Goal: Transaction & Acquisition: Purchase product/service

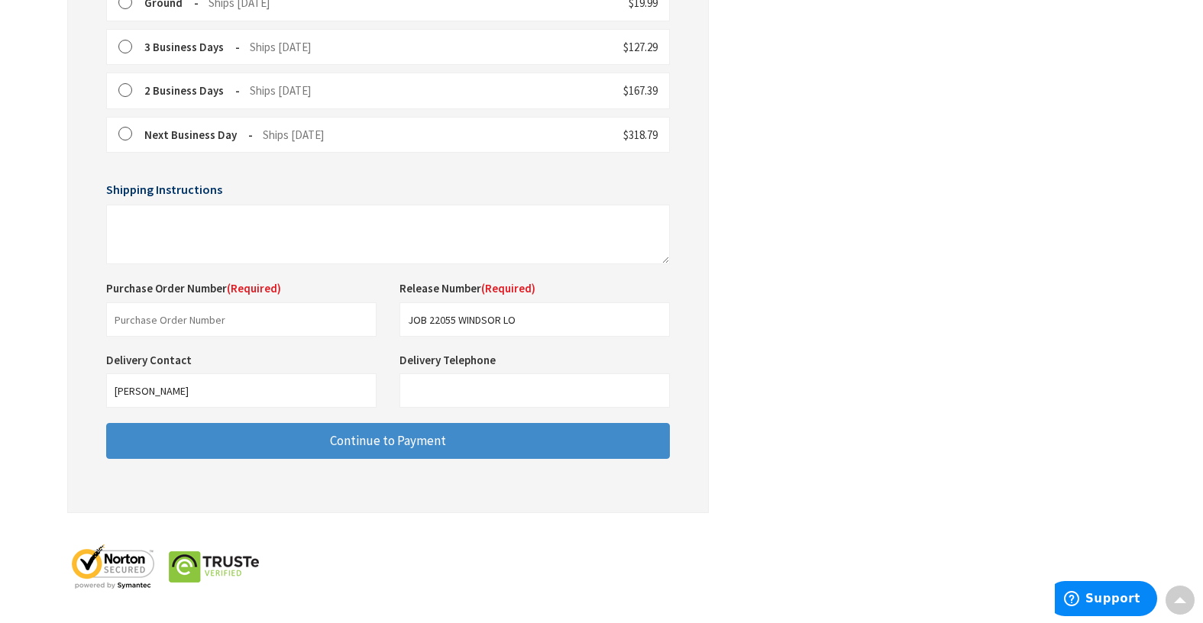
scroll to position [551, 0]
click at [119, 319] on input "text" at bounding box center [241, 319] width 270 height 34
click at [215, 316] on input "text" at bounding box center [241, 319] width 270 height 34
type input "D 60621"
drag, startPoint x: 199, startPoint y: 393, endPoint x: 89, endPoint y: 400, distance: 109.5
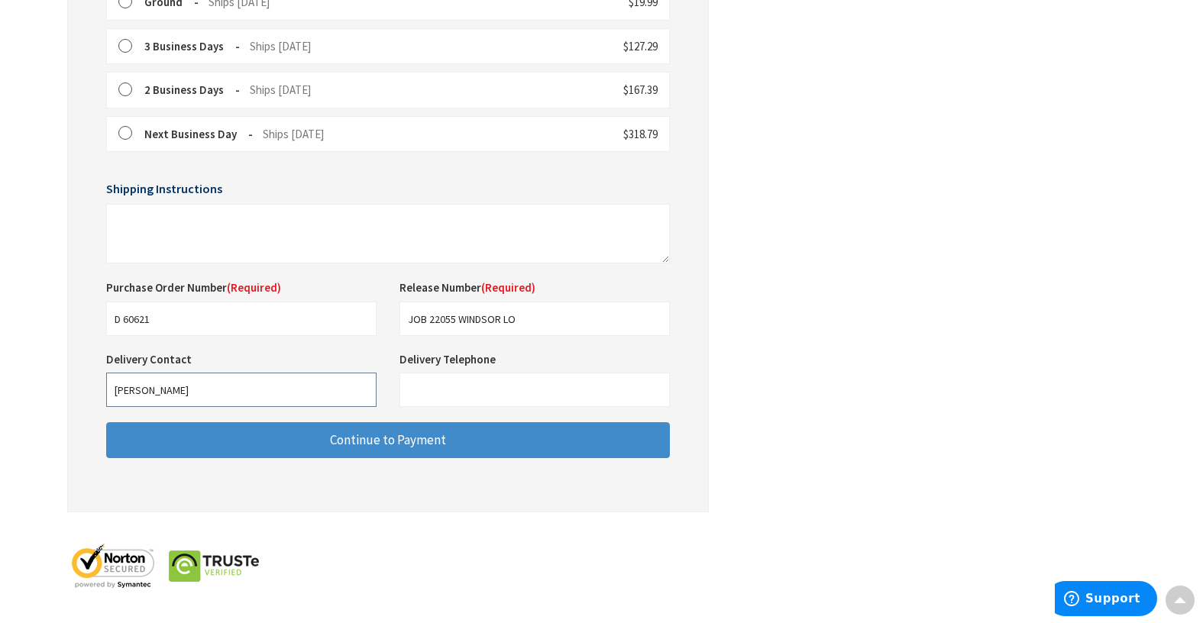
click at [89, 400] on div "Some items on your order are not available and will cause your order to be held…" at bounding box center [388, 73] width 642 height 878
type input "Mark Rocheleau"
click at [472, 383] on input "Delivery Telephone" at bounding box center [534, 390] width 270 height 34
type input "2039177561"
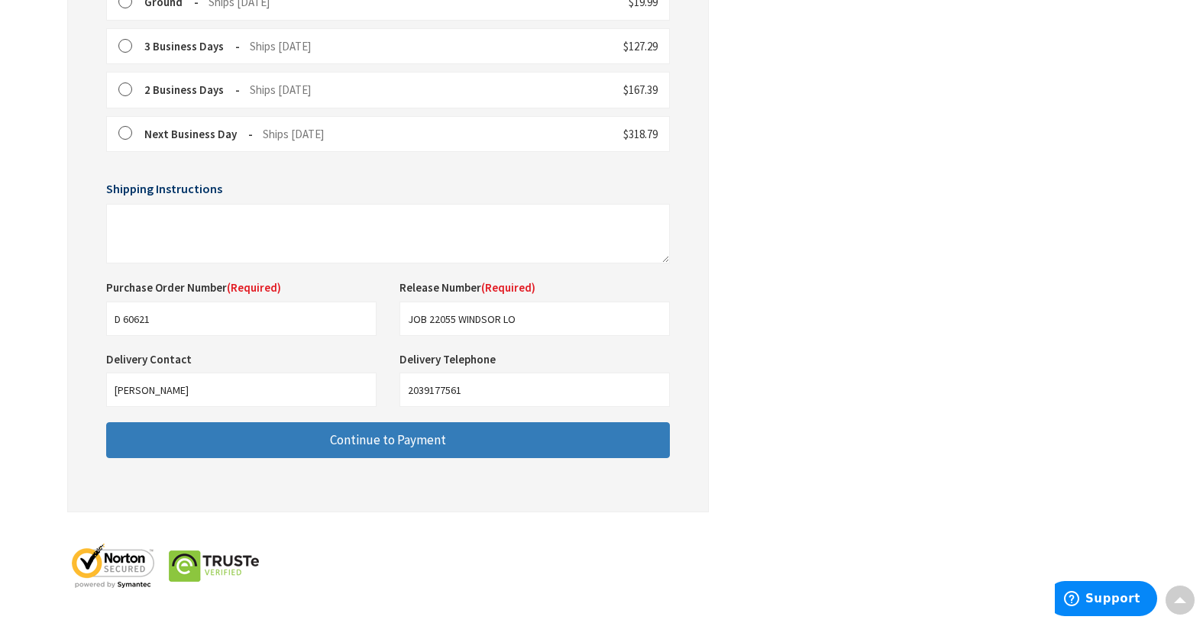
click at [502, 441] on button "Continue to Payment" at bounding box center [388, 440] width 564 height 36
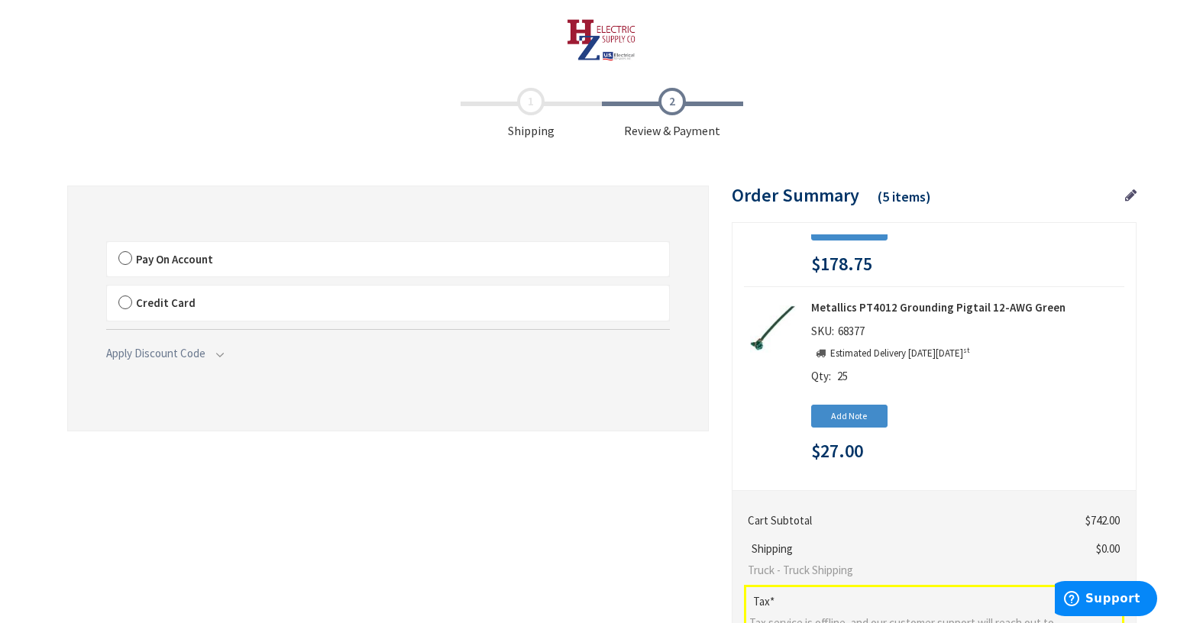
click at [124, 260] on label "Pay On Account" at bounding box center [388, 259] width 562 height 35
click at [107, 245] on input "Pay On Account" at bounding box center [107, 245] width 0 height 0
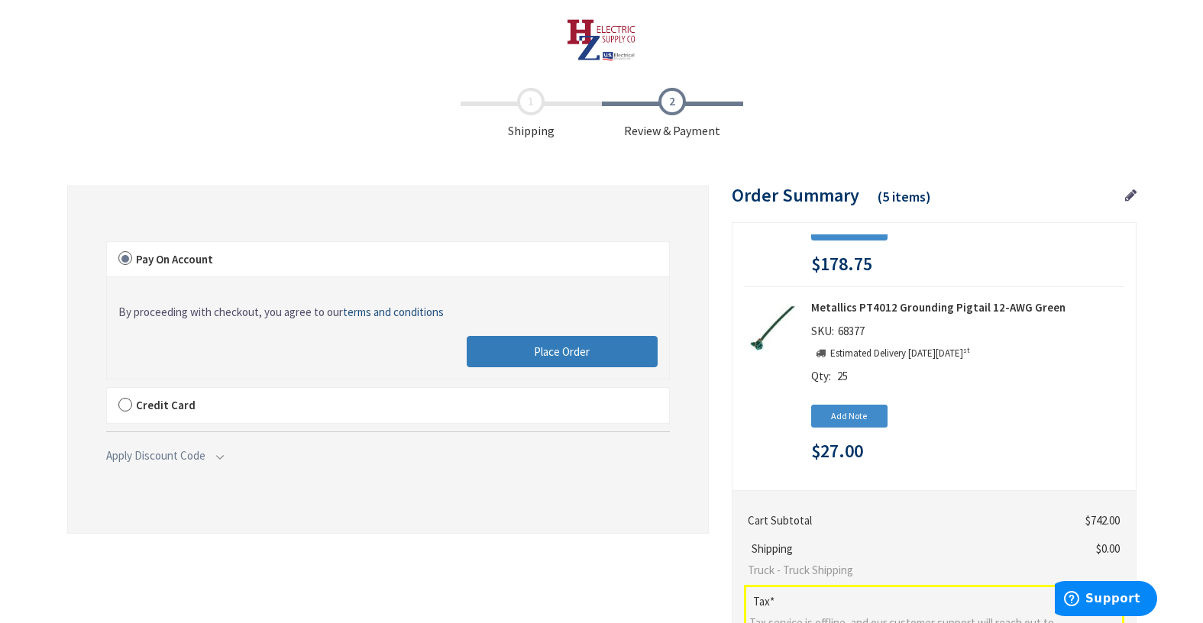
drag, startPoint x: 548, startPoint y: 345, endPoint x: 487, endPoint y: 427, distance: 102.0
click at [487, 427] on fieldset "Payment Information Pay On Account By proceeding with checkout, you agree to ou…" at bounding box center [388, 352] width 564 height 254
click at [498, 353] on button "Place Order" at bounding box center [562, 352] width 191 height 32
